Goal: Transaction & Acquisition: Book appointment/travel/reservation

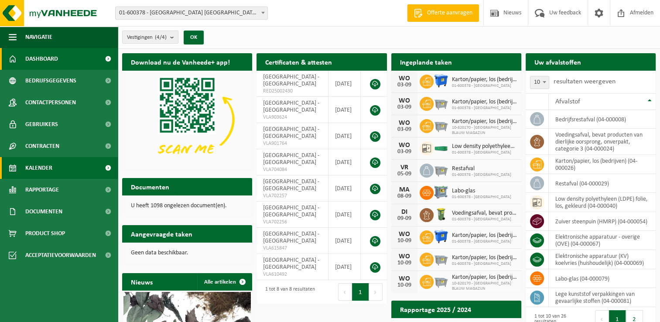
drag, startPoint x: 42, startPoint y: 169, endPoint x: 76, endPoint y: 162, distance: 34.8
click at [42, 169] on span "Kalender" at bounding box center [38, 168] width 27 height 22
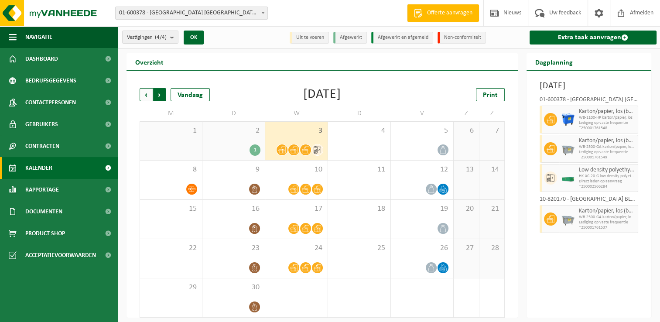
click at [146, 97] on span "Vorige" at bounding box center [146, 94] width 13 height 13
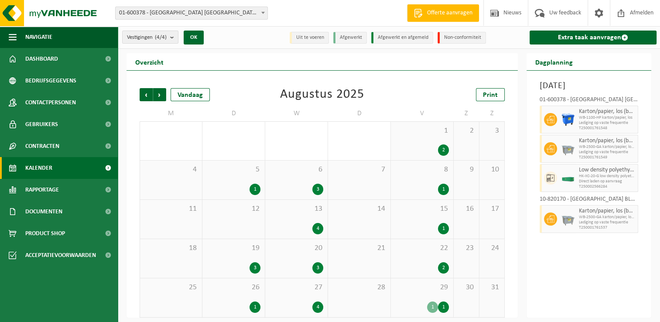
scroll to position [3, 0]
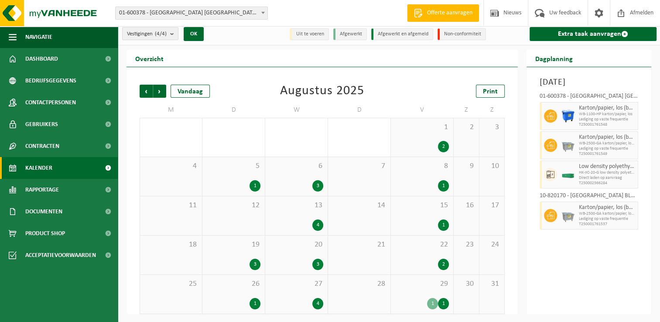
click at [311, 291] on div "27 4" at bounding box center [296, 294] width 62 height 39
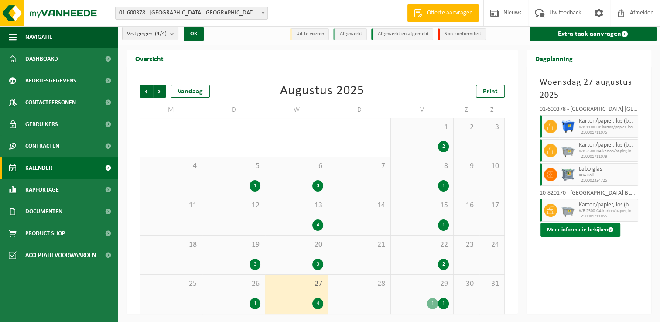
click at [560, 227] on button "Meer informatie bekijken" at bounding box center [581, 230] width 80 height 14
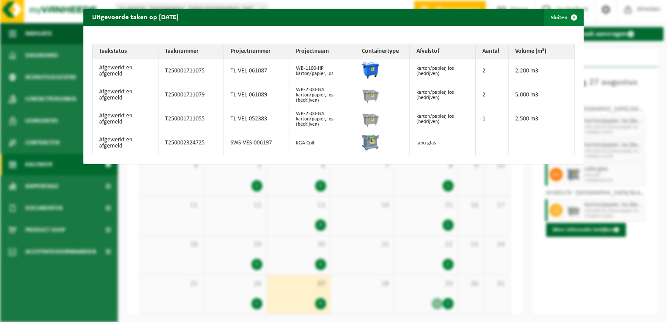
click at [572, 17] on span "button" at bounding box center [573, 17] width 17 height 17
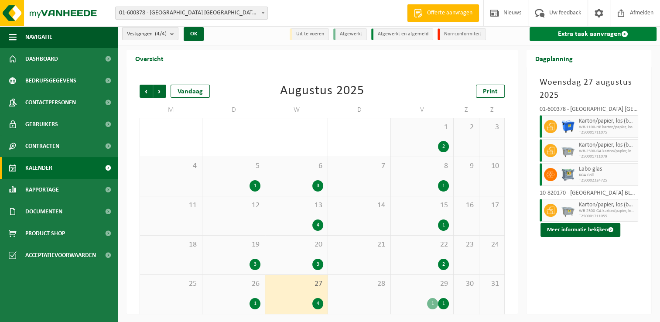
click at [593, 34] on link "Extra taak aanvragen" at bounding box center [593, 34] width 127 height 14
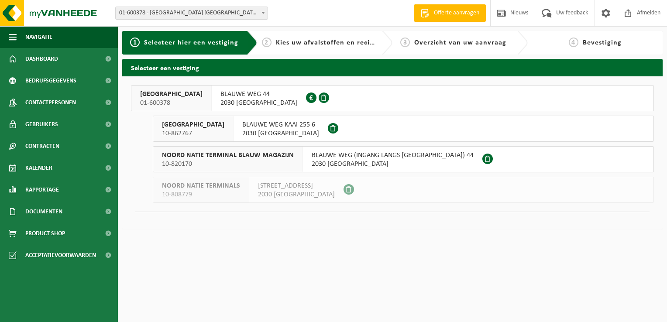
click at [158, 95] on span "NOORD NATIE TERMINAL NV" at bounding box center [171, 94] width 62 height 9
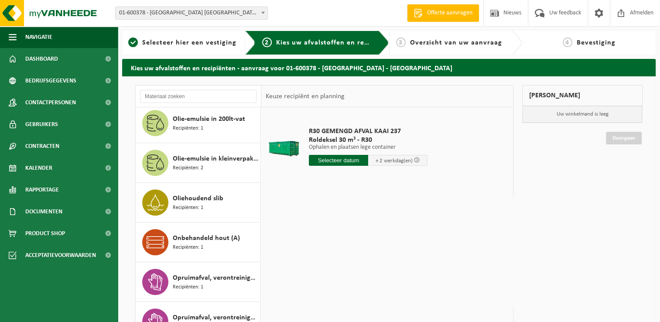
scroll to position [524, 0]
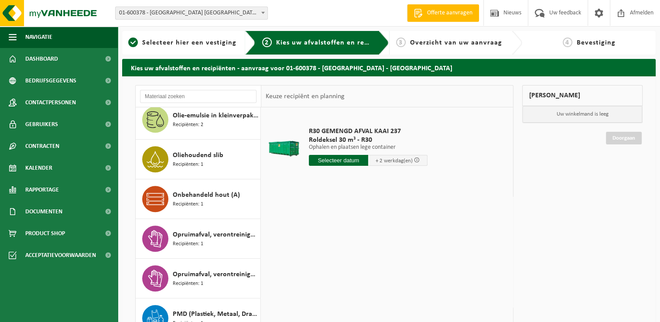
click at [185, 190] on span "Onbehandeld hout (A)" at bounding box center [206, 195] width 67 height 10
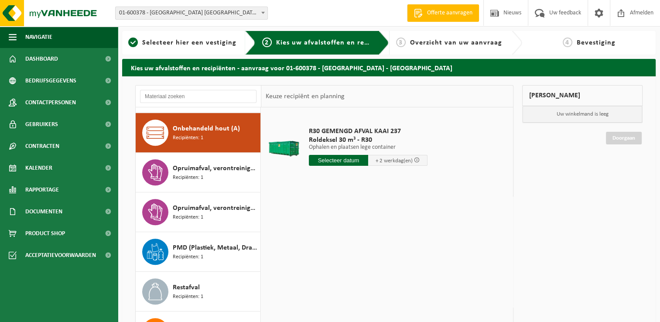
scroll to position [594, 0]
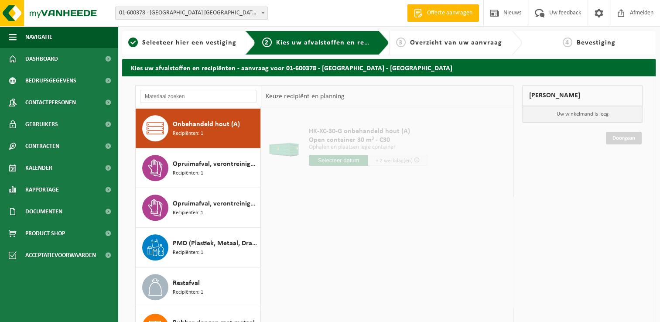
click at [327, 163] on input "text" at bounding box center [338, 160] width 59 height 11
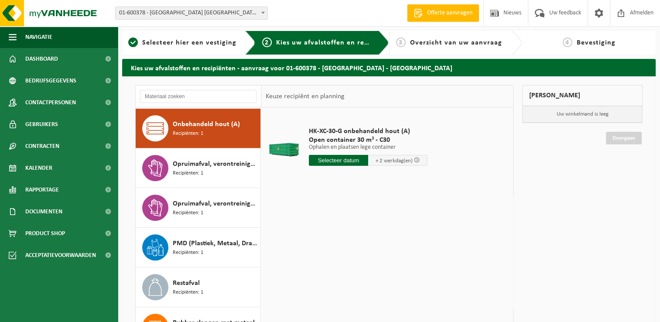
click at [328, 161] on input "text" at bounding box center [338, 160] width 59 height 11
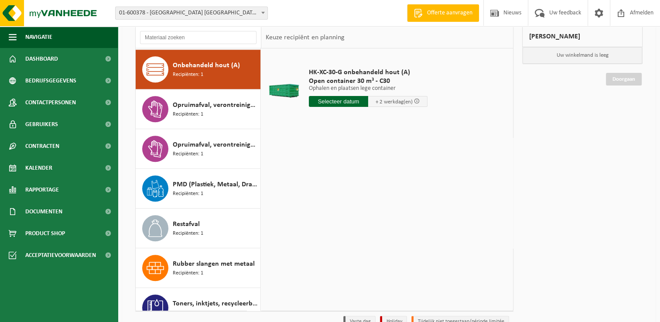
scroll to position [0, 0]
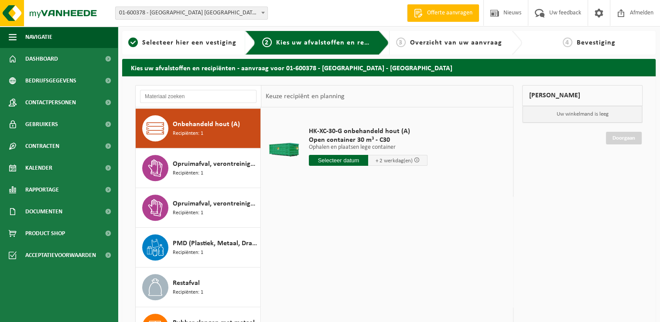
click at [208, 128] on div "Onbehandeld hout (A) Recipiënten: 1" at bounding box center [216, 128] width 86 height 26
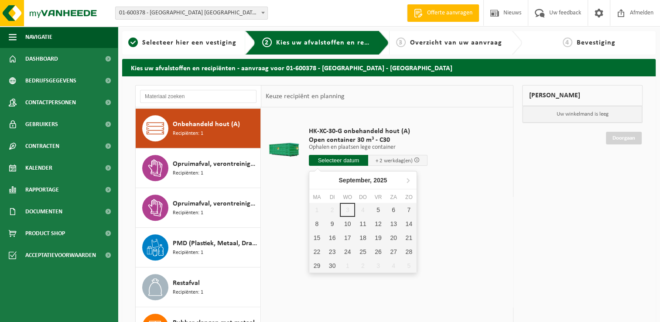
click at [321, 159] on input "text" at bounding box center [338, 160] width 59 height 11
click at [379, 210] on div "5" at bounding box center [378, 210] width 15 height 14
type input "Van 2025-09-05"
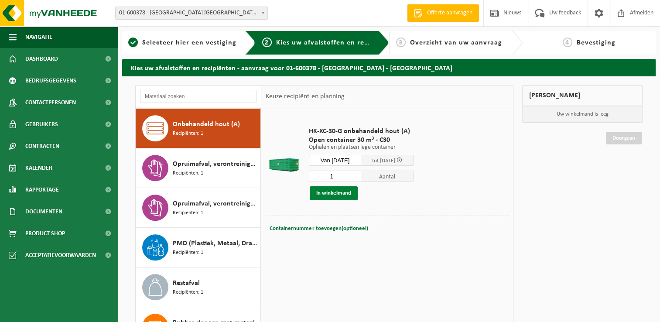
click at [337, 196] on button "In winkelmand" at bounding box center [334, 193] width 48 height 14
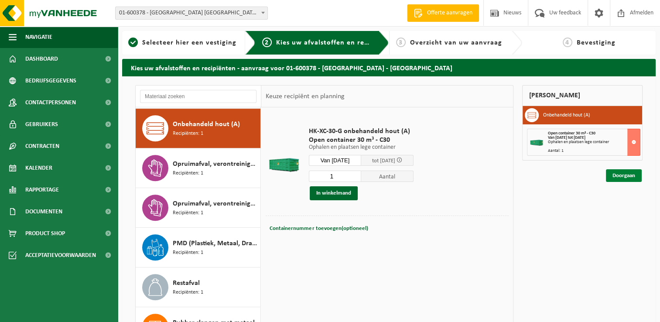
click at [641, 175] on link "Doorgaan" at bounding box center [624, 175] width 36 height 13
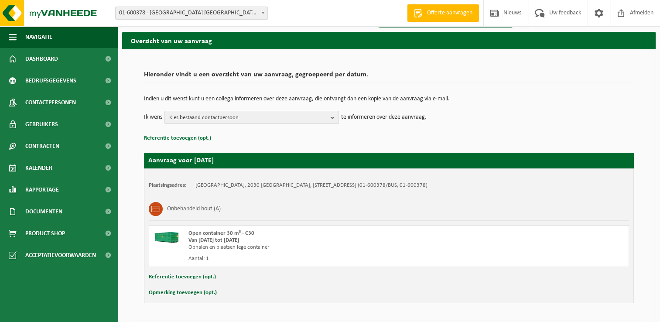
scroll to position [52, 0]
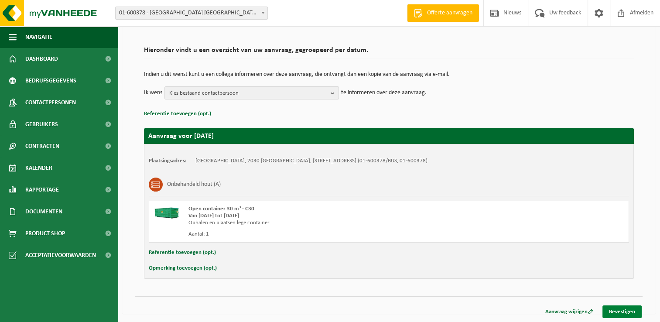
click at [623, 311] on link "Bevestigen" at bounding box center [622, 312] width 39 height 13
